Goal: Information Seeking & Learning: Learn about a topic

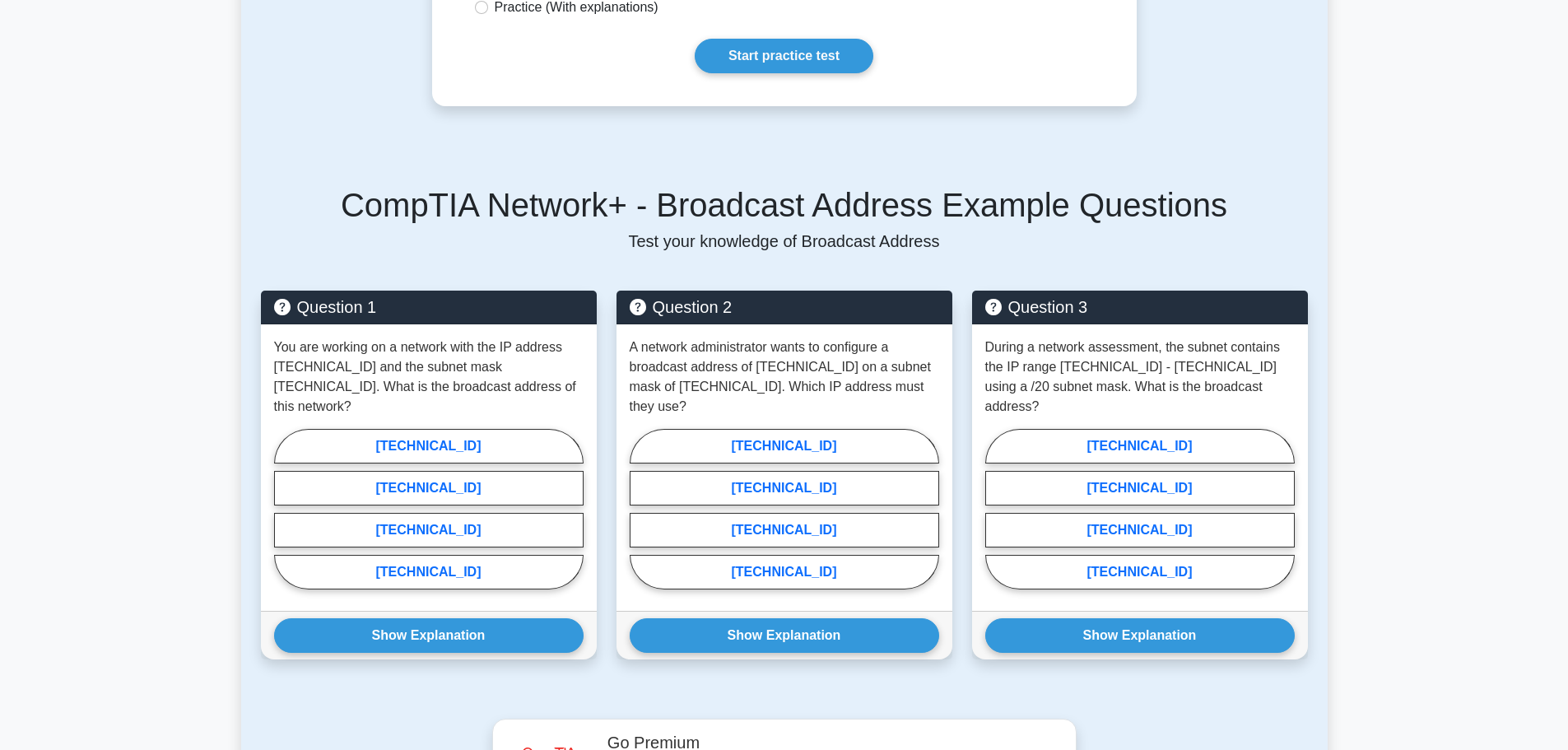
scroll to position [411, 0]
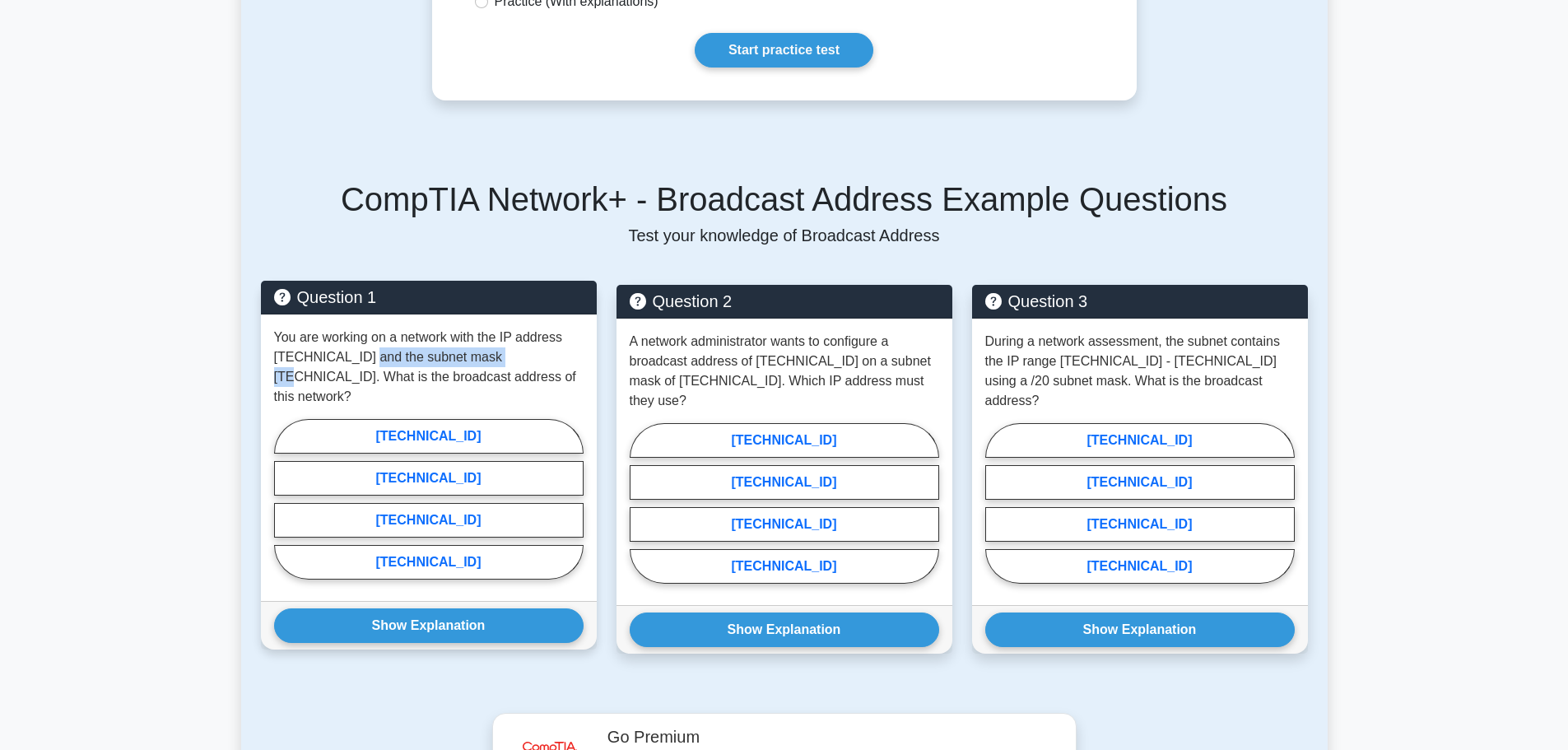
drag, startPoint x: 447, startPoint y: 358, endPoint x: 539, endPoint y: 368, distance: 92.5
click at [539, 368] on p "You are working on a network with the IP address [TECHNICAL_ID] and the subnet …" at bounding box center [429, 367] width 309 height 79
drag, startPoint x: 354, startPoint y: 358, endPoint x: 536, endPoint y: 365, distance: 182.1
click at [536, 365] on p "You are working on a network with the IP address [TECHNICAL_ID] and the subnet …" at bounding box center [429, 367] width 309 height 79
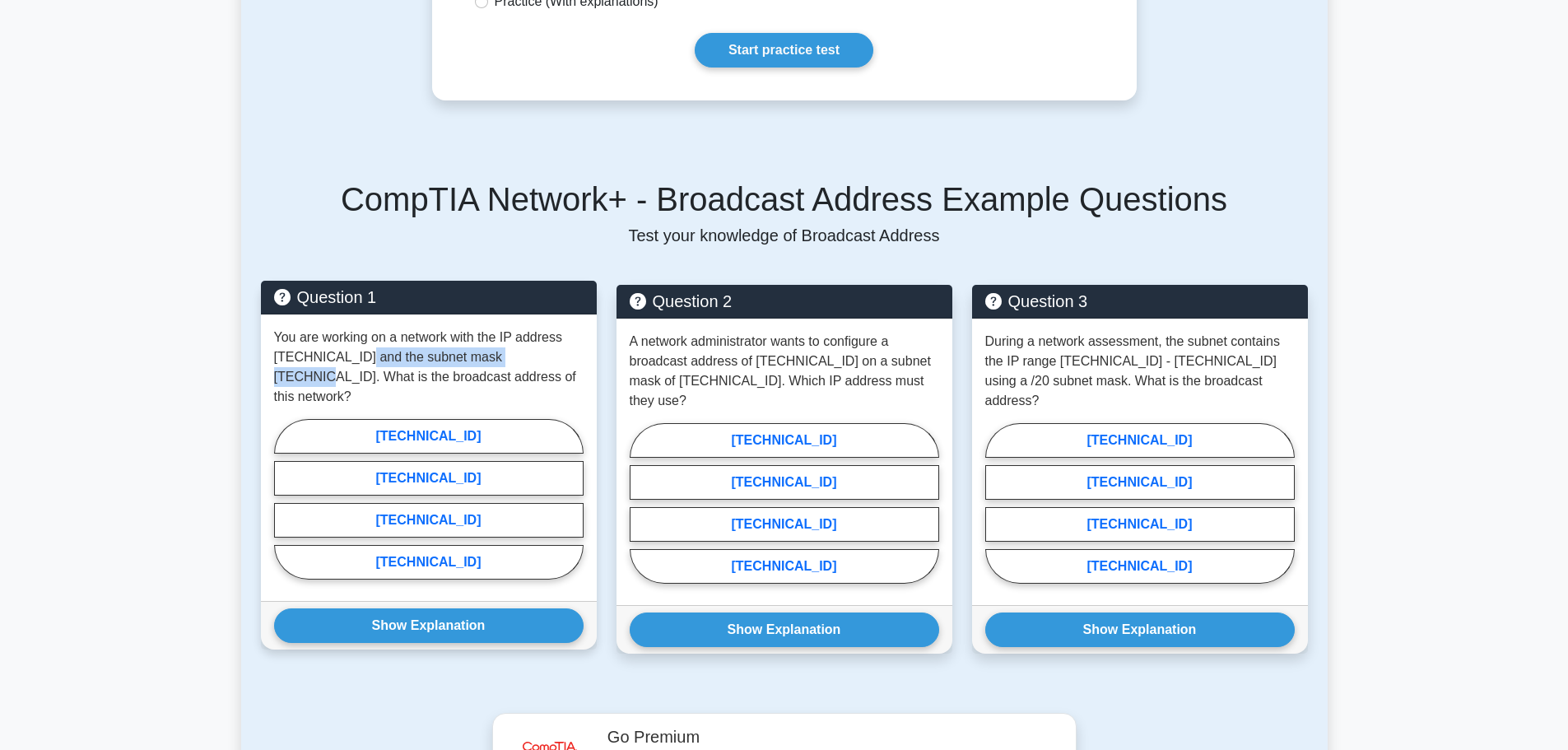
click at [536, 365] on p "You are working on a network with the IP address [TECHNICAL_ID] and the subnet …" at bounding box center [429, 367] width 309 height 79
drag, startPoint x: 343, startPoint y: 383, endPoint x: 545, endPoint y: 375, distance: 202.2
click at [545, 375] on p "You are working on a network with the IP address [TECHNICAL_ID] and the subnet …" at bounding box center [429, 367] width 309 height 79
click at [472, 503] on label "[TECHNICAL_ID]" at bounding box center [429, 520] width 309 height 35
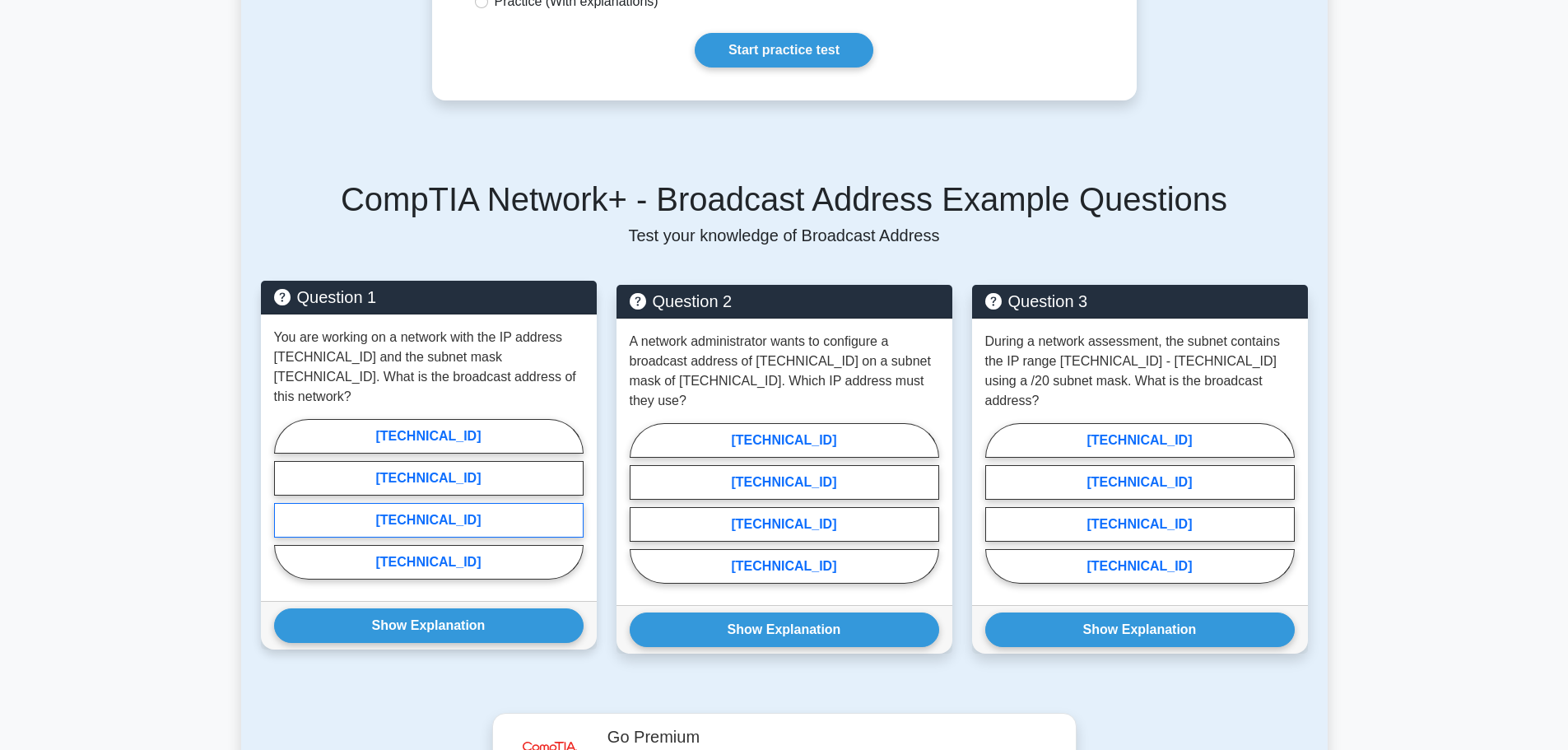
click at [285, 498] on input "[TECHNICAL_ID]" at bounding box center [279, 503] width 10 height 10
radio input "true"
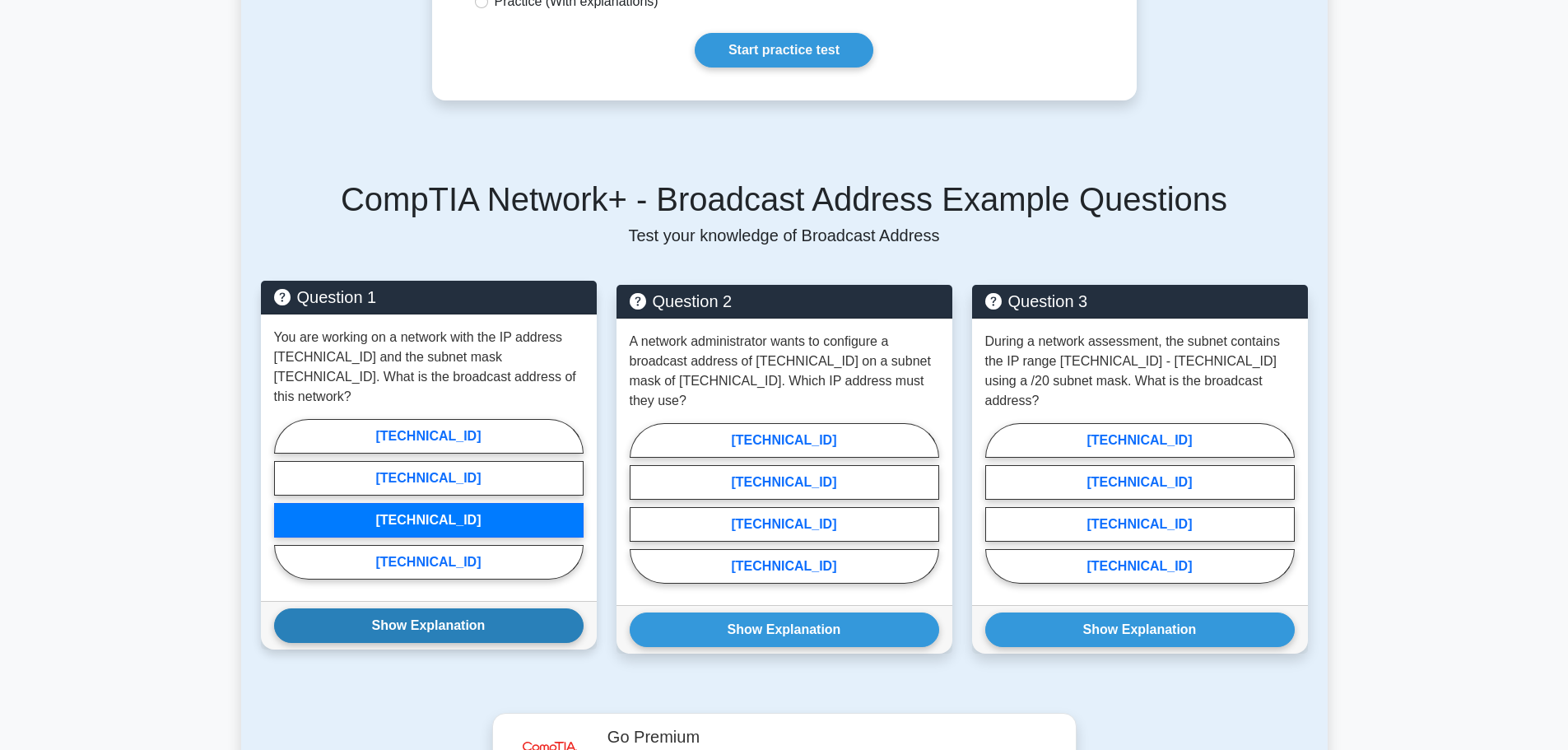
click at [456, 608] on button "Show Explanation" at bounding box center [429, 625] width 309 height 35
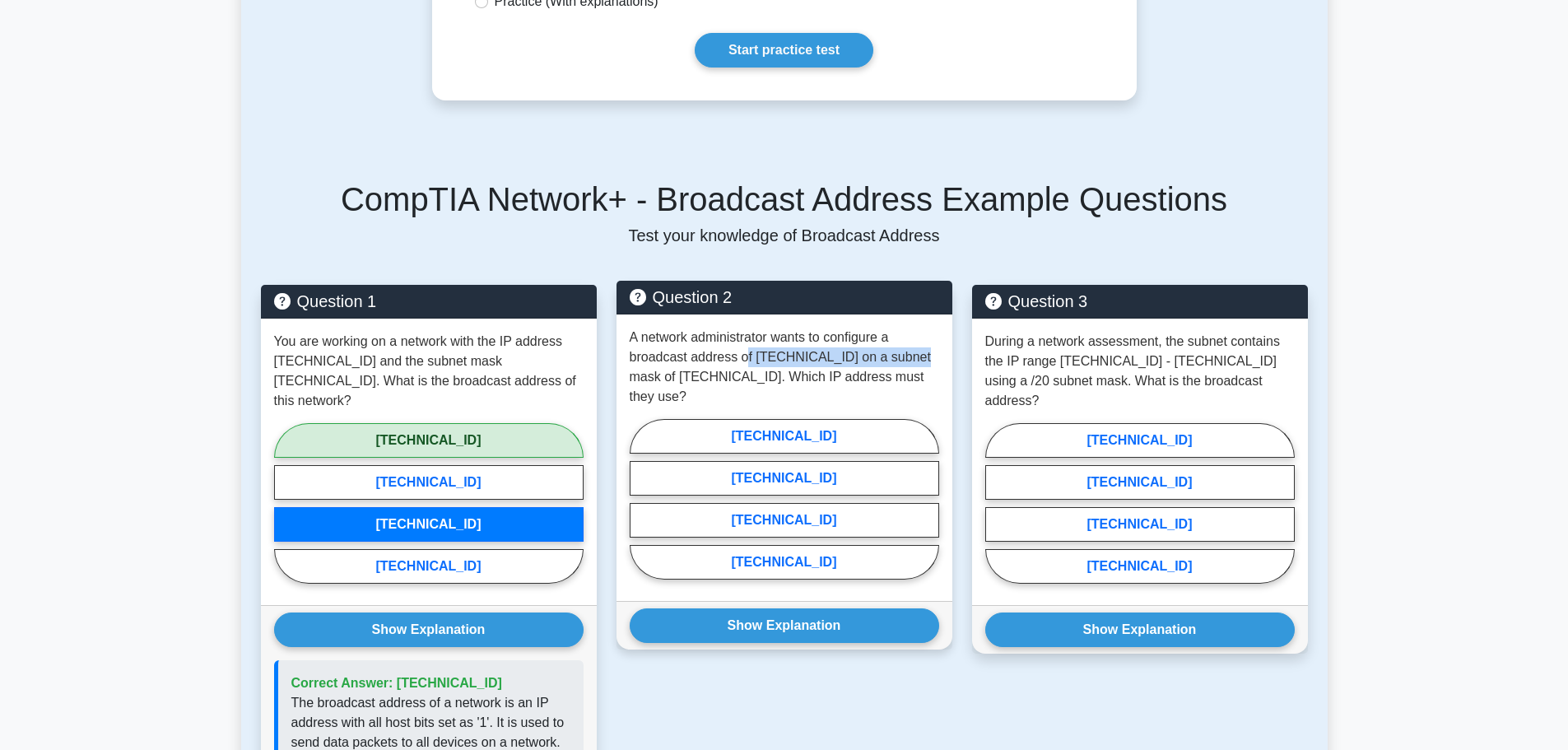
drag, startPoint x: 744, startPoint y: 353, endPoint x: 909, endPoint y: 358, distance: 165.1
click at [909, 358] on p "A network administrator wants to configure a broadcast address of [TECHNICAL_ID…" at bounding box center [784, 367] width 309 height 79
click at [801, 547] on label "[TECHNICAL_ID]" at bounding box center [784, 562] width 309 height 35
click at [641, 510] on input "[TECHNICAL_ID]" at bounding box center [635, 503] width 10 height 10
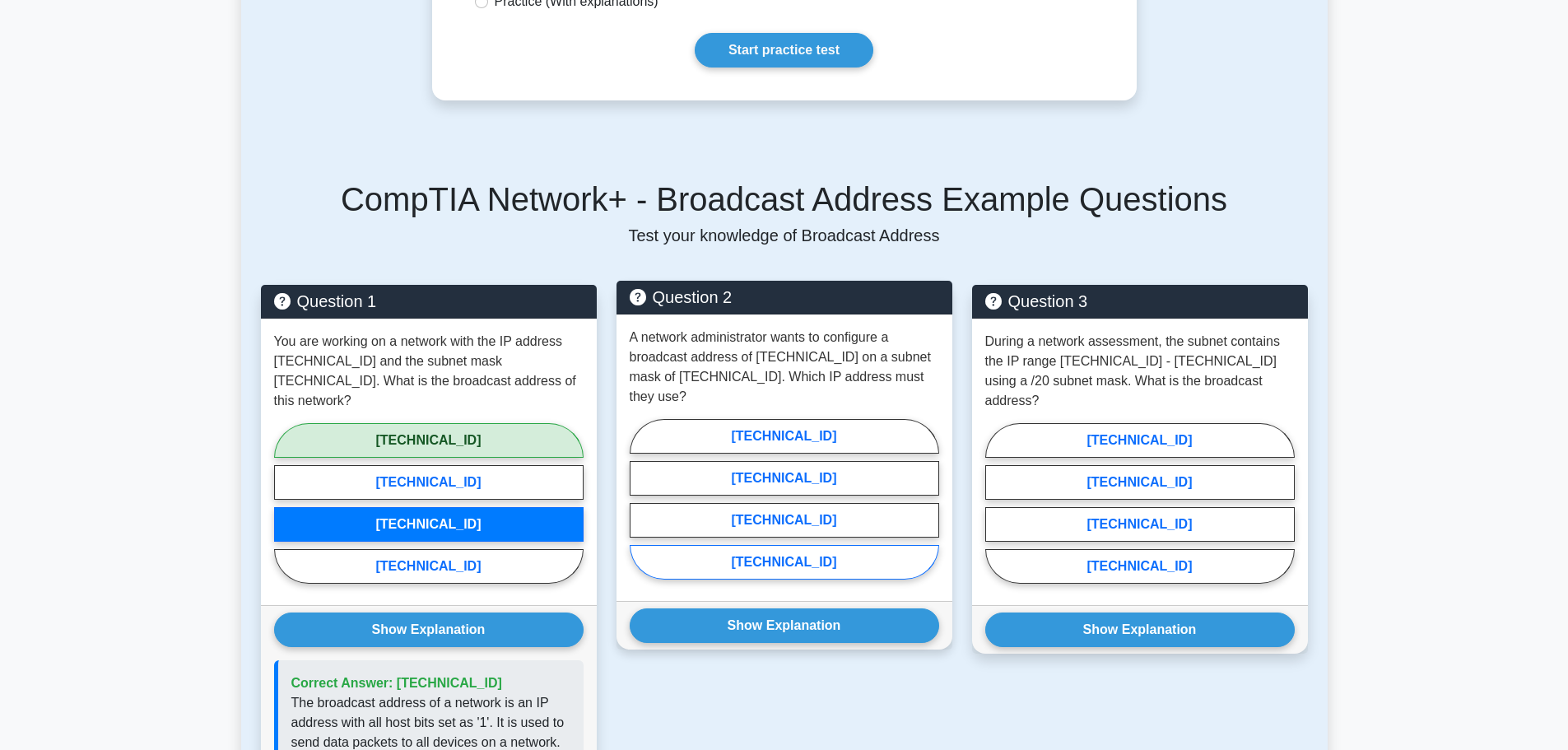
radio input "true"
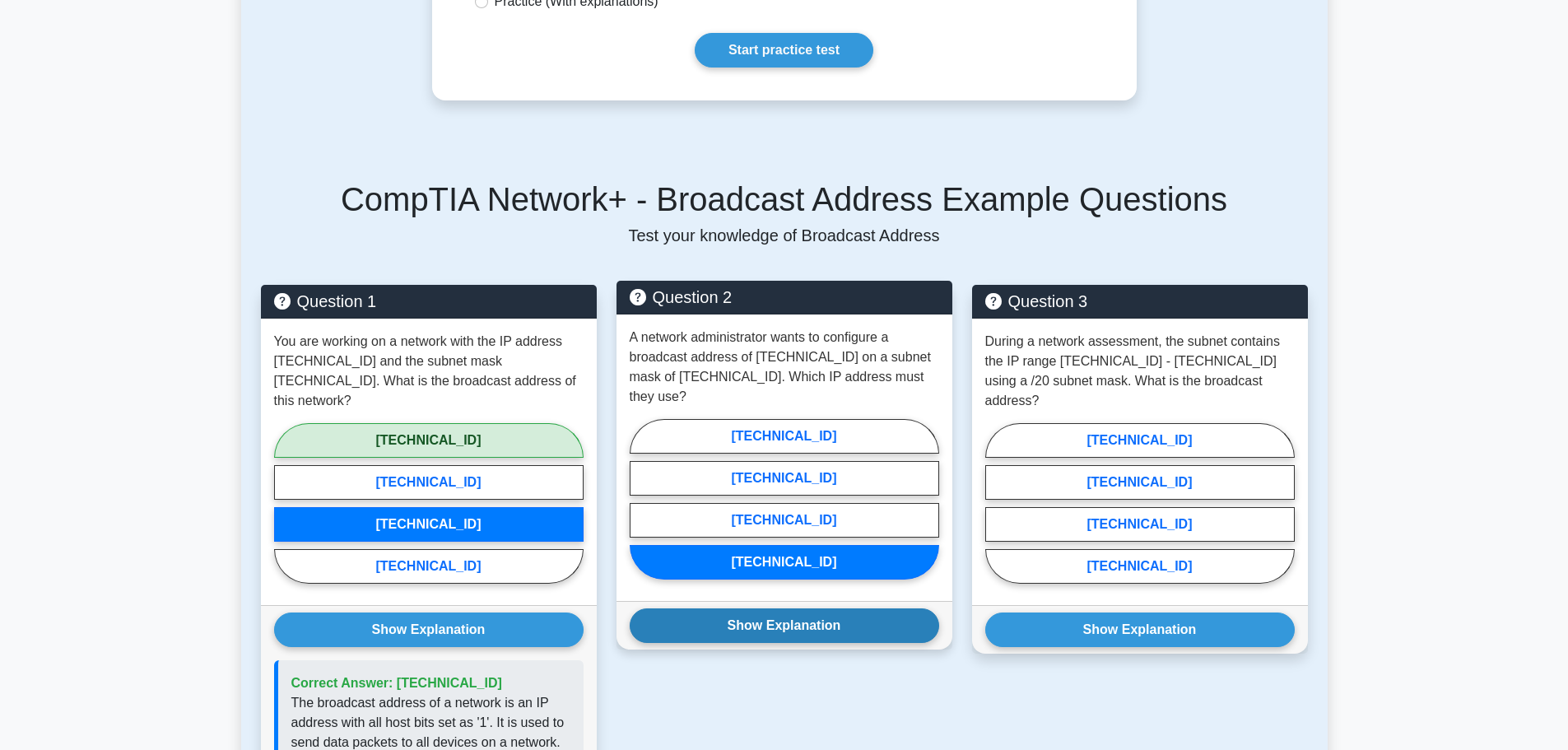
click at [853, 618] on button "Show Explanation" at bounding box center [784, 625] width 309 height 35
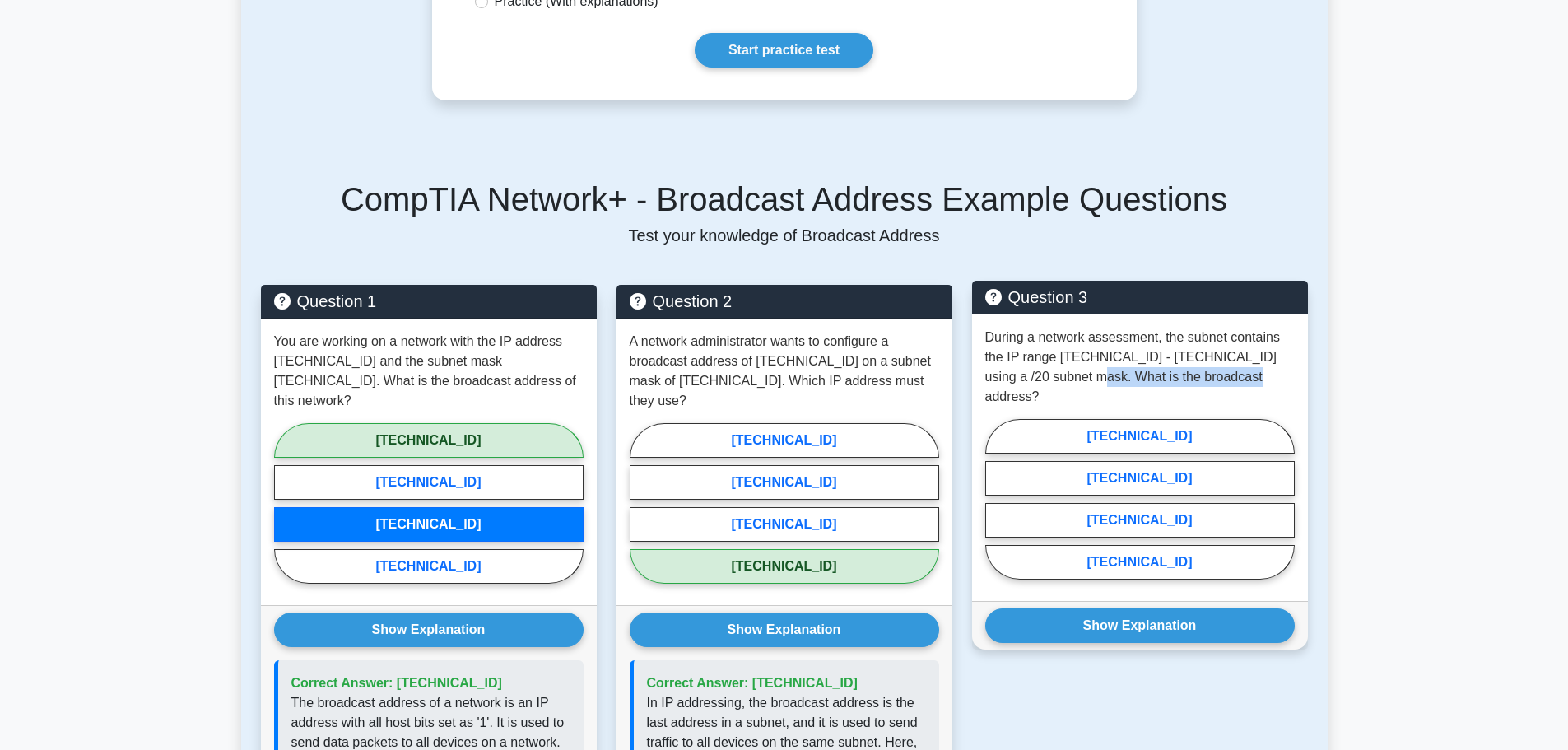
drag, startPoint x: 1065, startPoint y: 378, endPoint x: 1272, endPoint y: 380, distance: 207.0
click at [1270, 381] on p "During a network assessment, the subnet contains the IP range [TECHNICAL_ID] - …" at bounding box center [1139, 367] width 309 height 79
click at [1272, 380] on p "During a network assessment, the subnet contains the IP range [TECHNICAL_ID] - …" at bounding box center [1139, 367] width 309 height 79
click at [1181, 504] on label "[TECHNICAL_ID]" at bounding box center [1139, 520] width 309 height 35
click at [996, 504] on input "[TECHNICAL_ID]" at bounding box center [990, 503] width 10 height 10
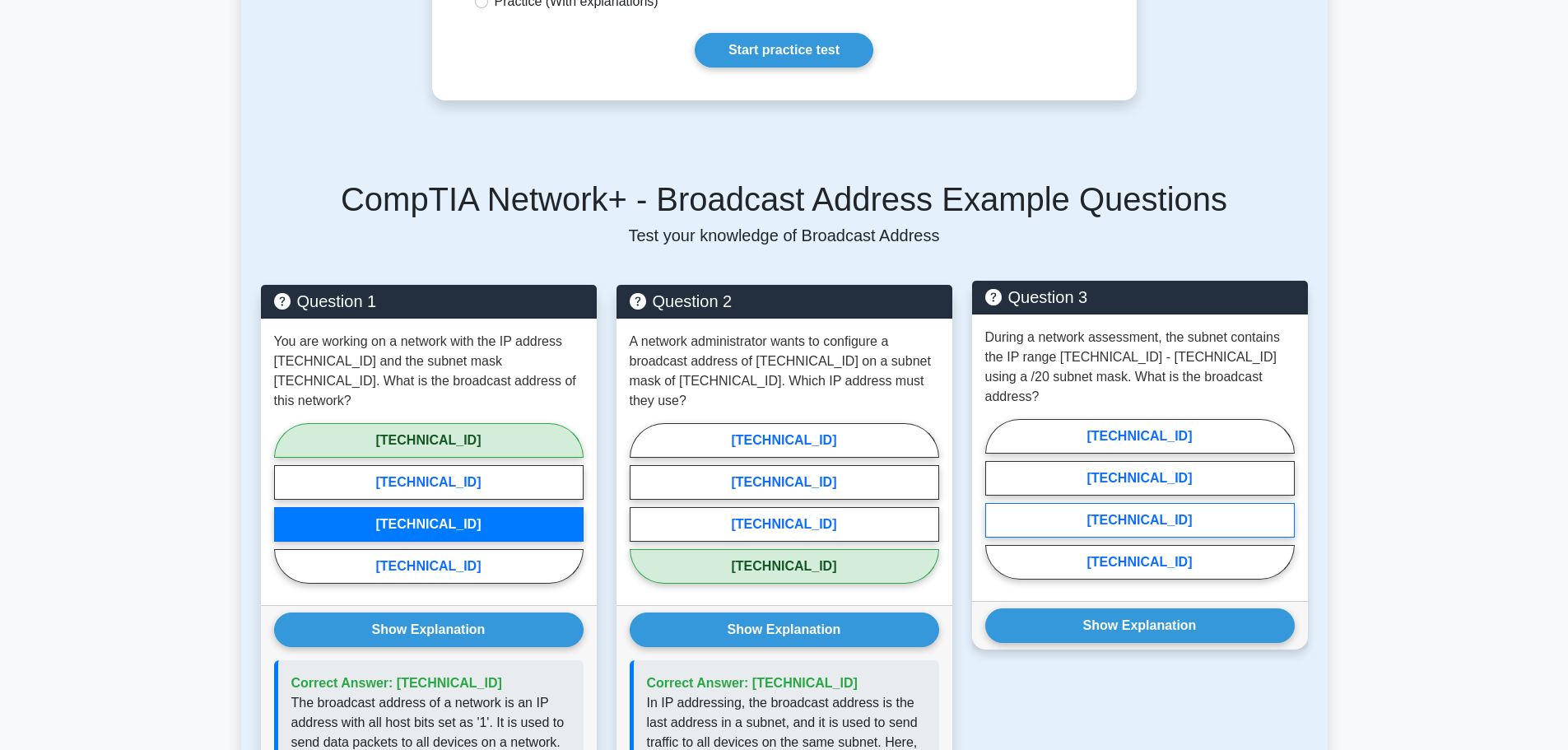
radio input "true"
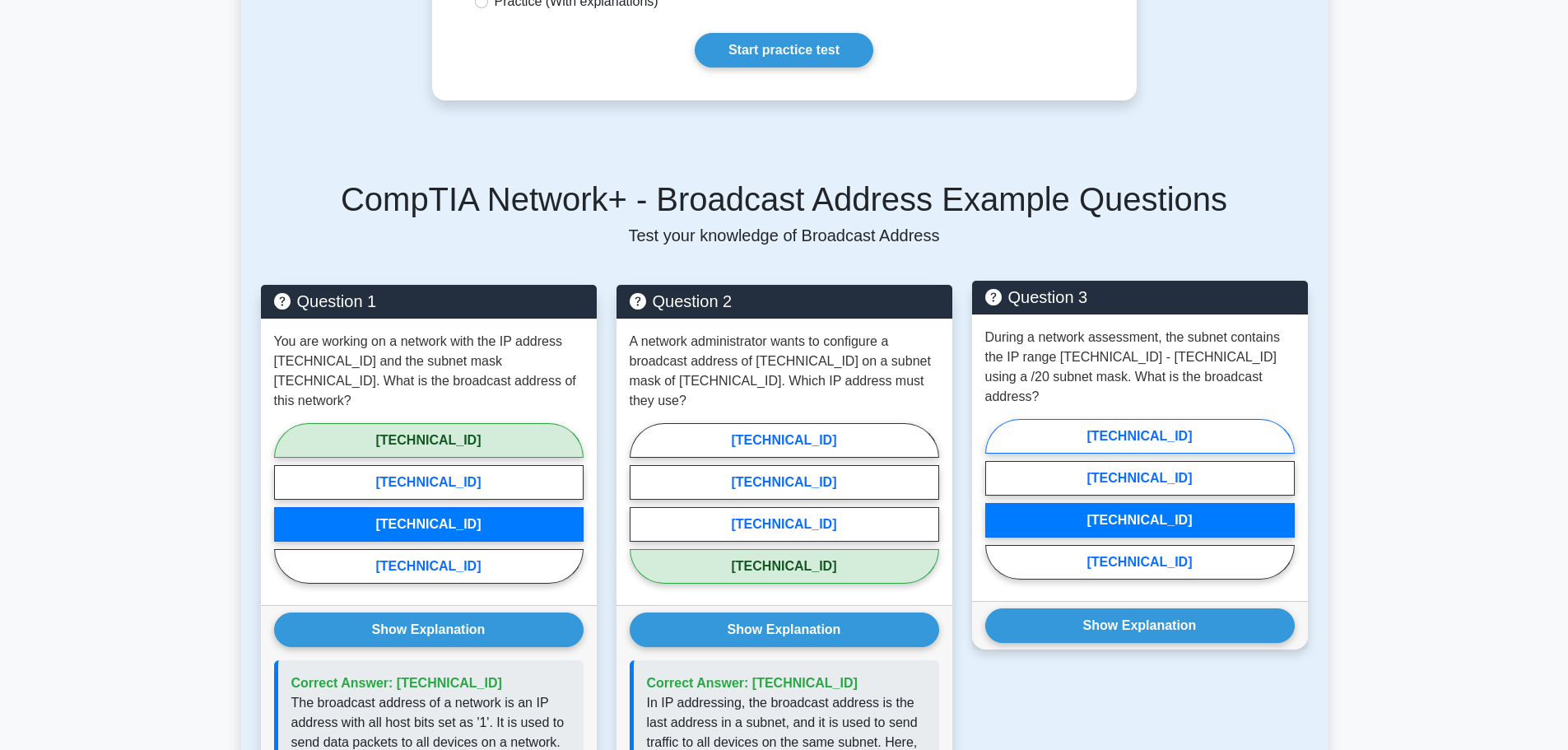
click at [1151, 427] on label "[TECHNICAL_ID]" at bounding box center [1139, 436] width 309 height 35
click at [996, 498] on input "[TECHNICAL_ID]" at bounding box center [990, 503] width 10 height 10
radio input "true"
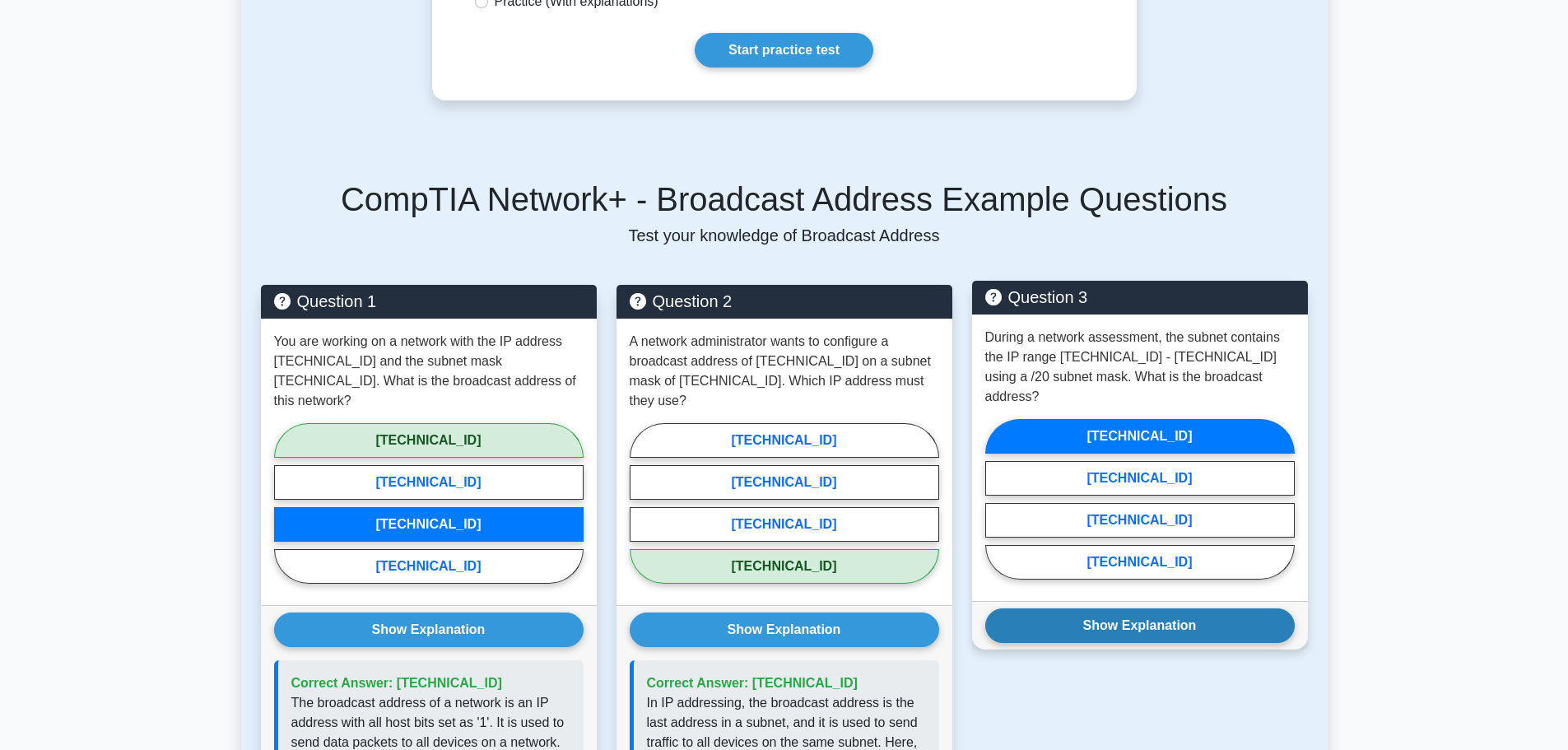
click at [1169, 608] on button "Show Explanation" at bounding box center [1139, 625] width 309 height 35
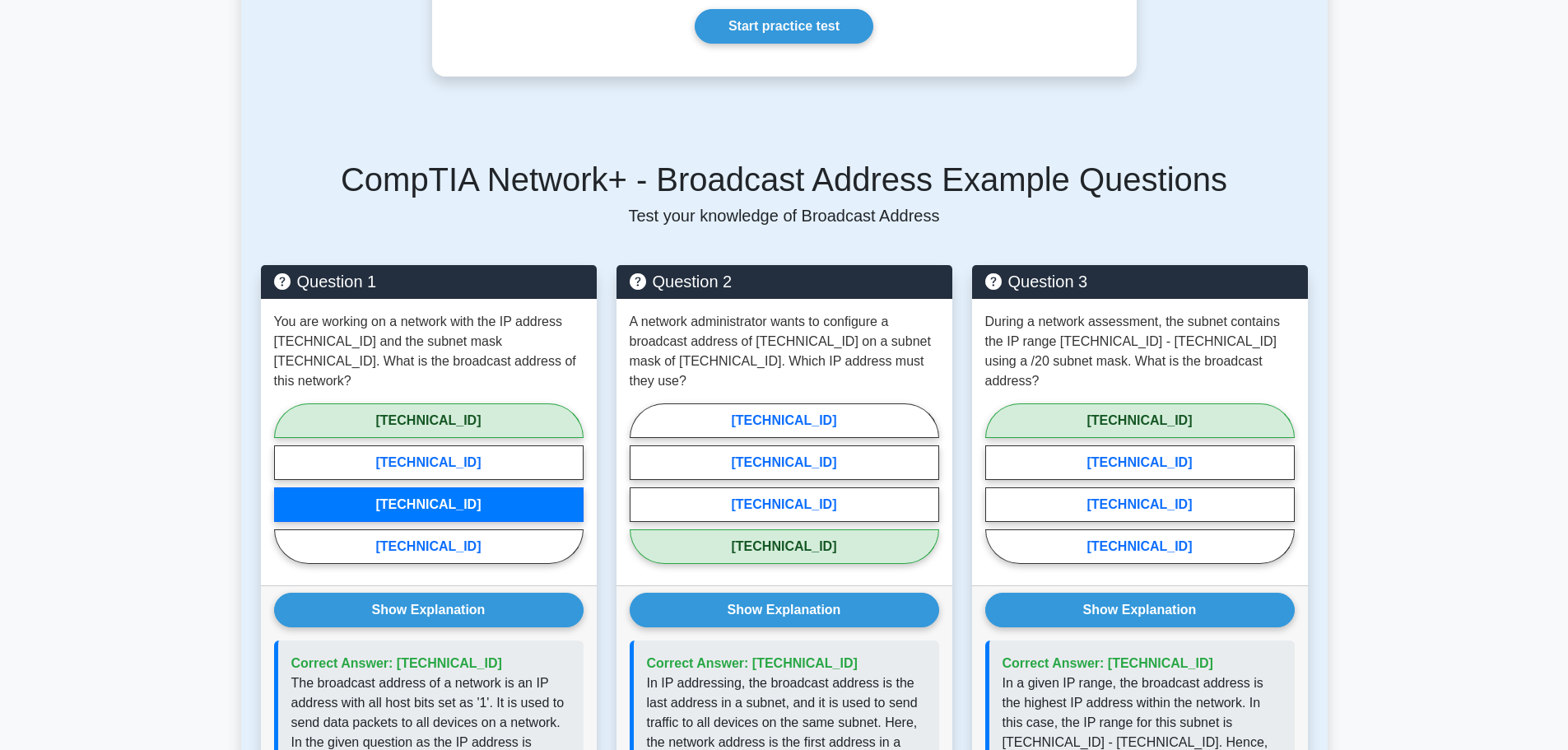
scroll to position [429, 0]
